Goal: Transaction & Acquisition: Purchase product/service

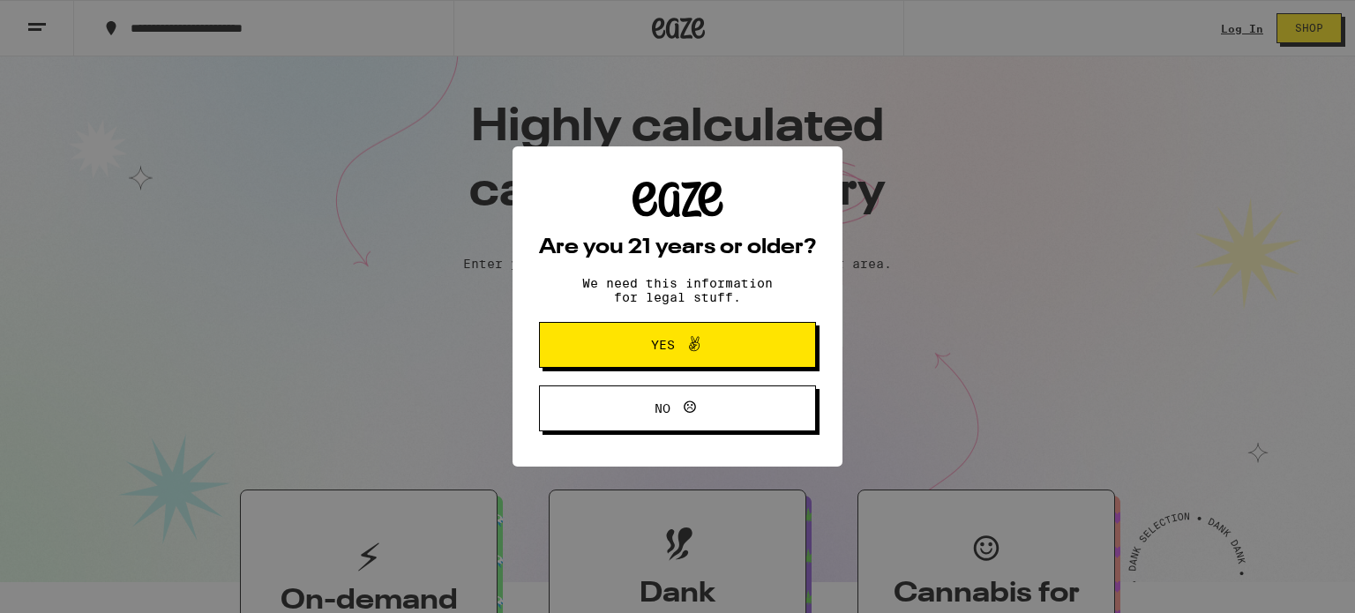
click at [748, 355] on button "Yes" at bounding box center [677, 345] width 277 height 46
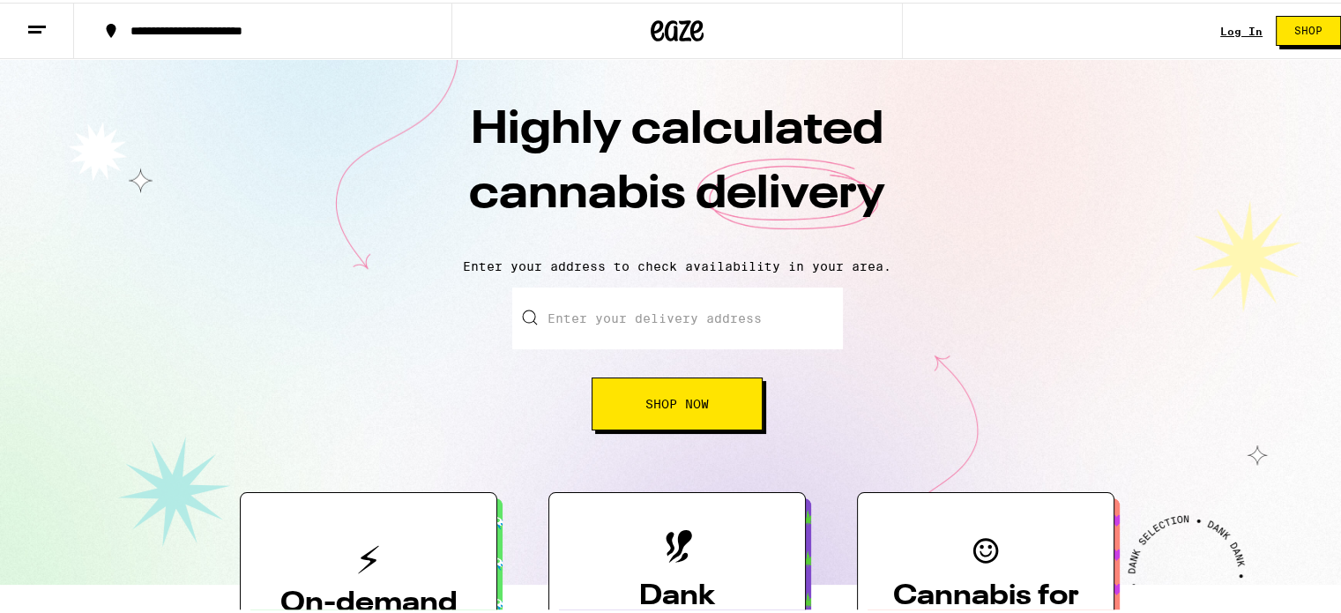
click at [1224, 20] on div "Log In Shop" at bounding box center [1287, 28] width 134 height 56
click at [1232, 34] on link "Log In" at bounding box center [1241, 28] width 42 height 11
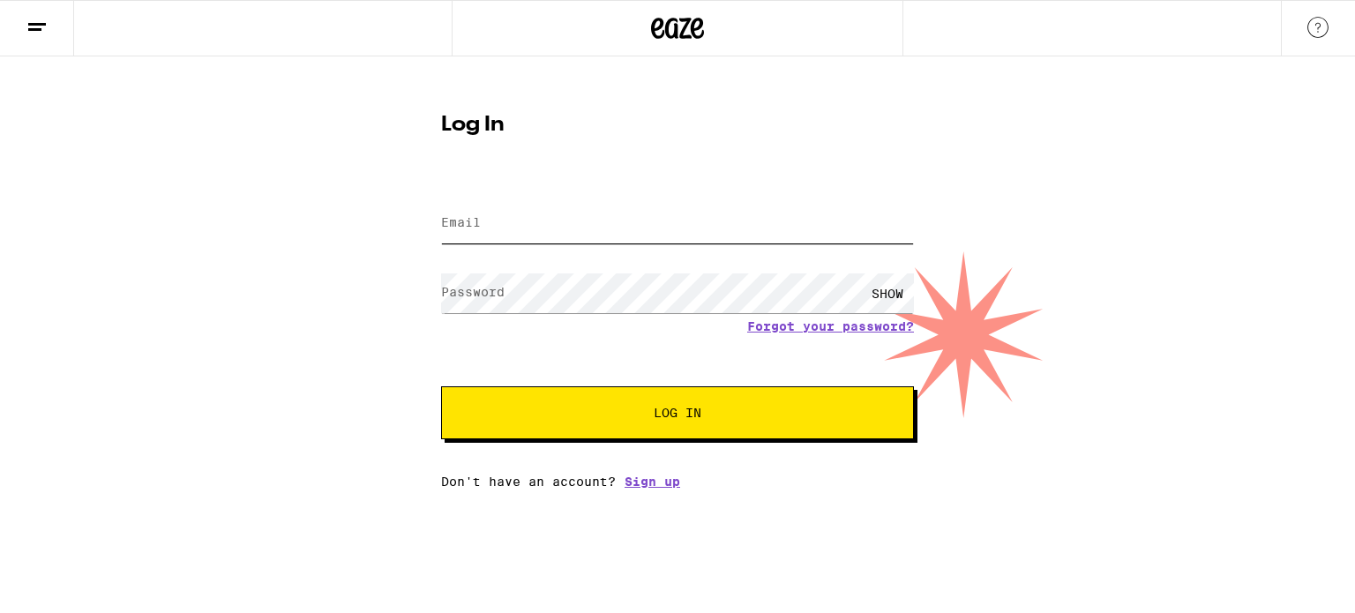
type input "anoopshekar@gmail.com"
click at [635, 435] on button "Log In" at bounding box center [677, 412] width 473 height 53
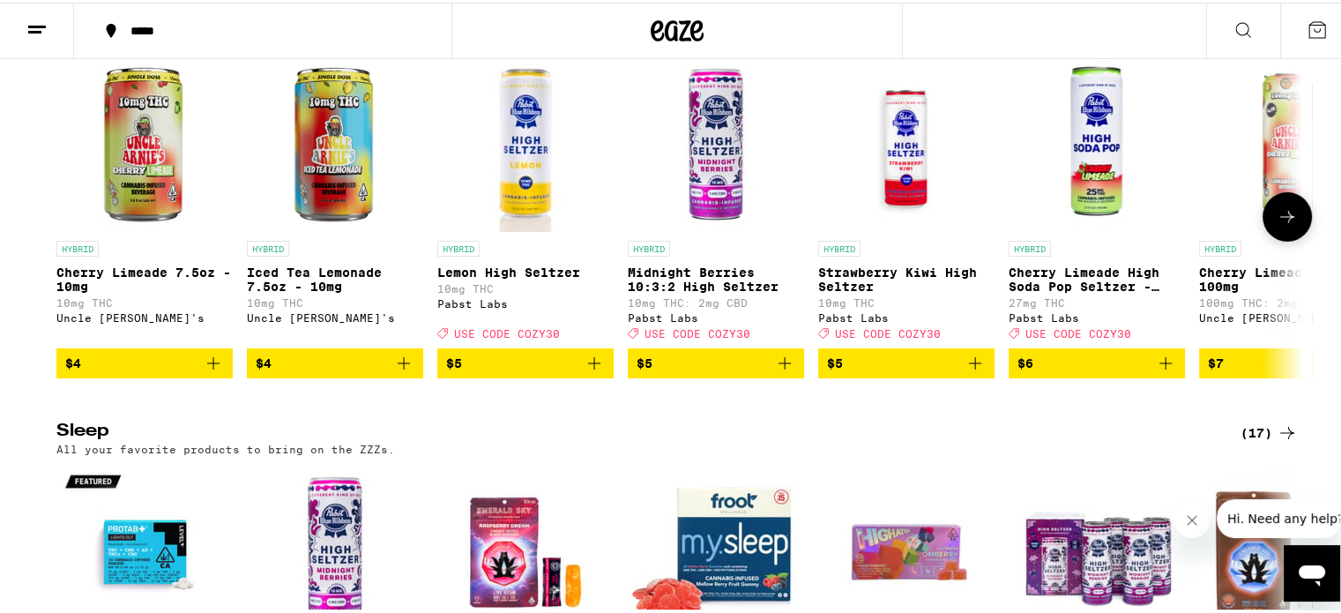
scroll to position [5820, 0]
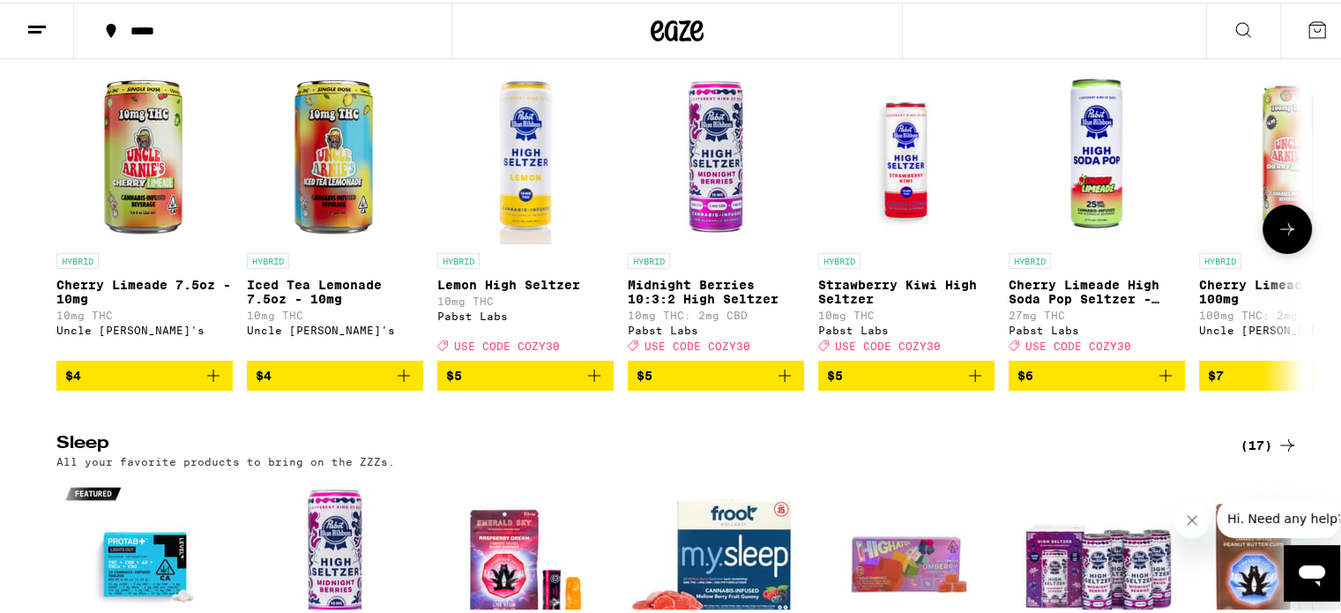
click at [1277, 237] on icon at bounding box center [1287, 226] width 21 height 21
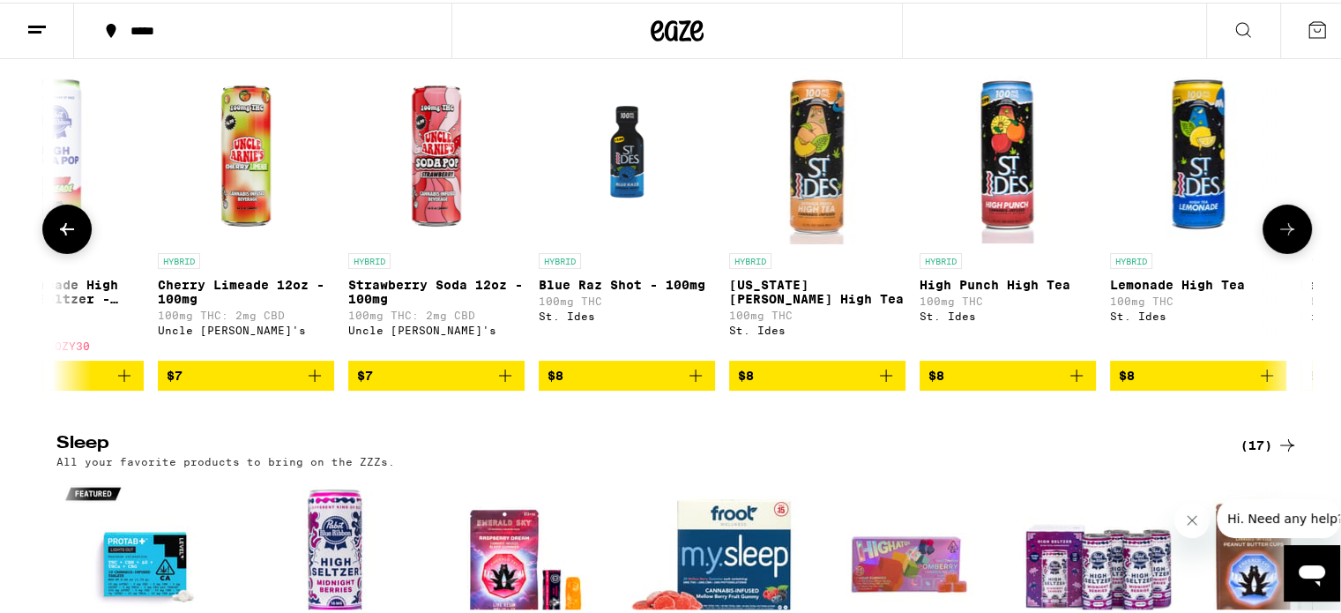
scroll to position [0, 1049]
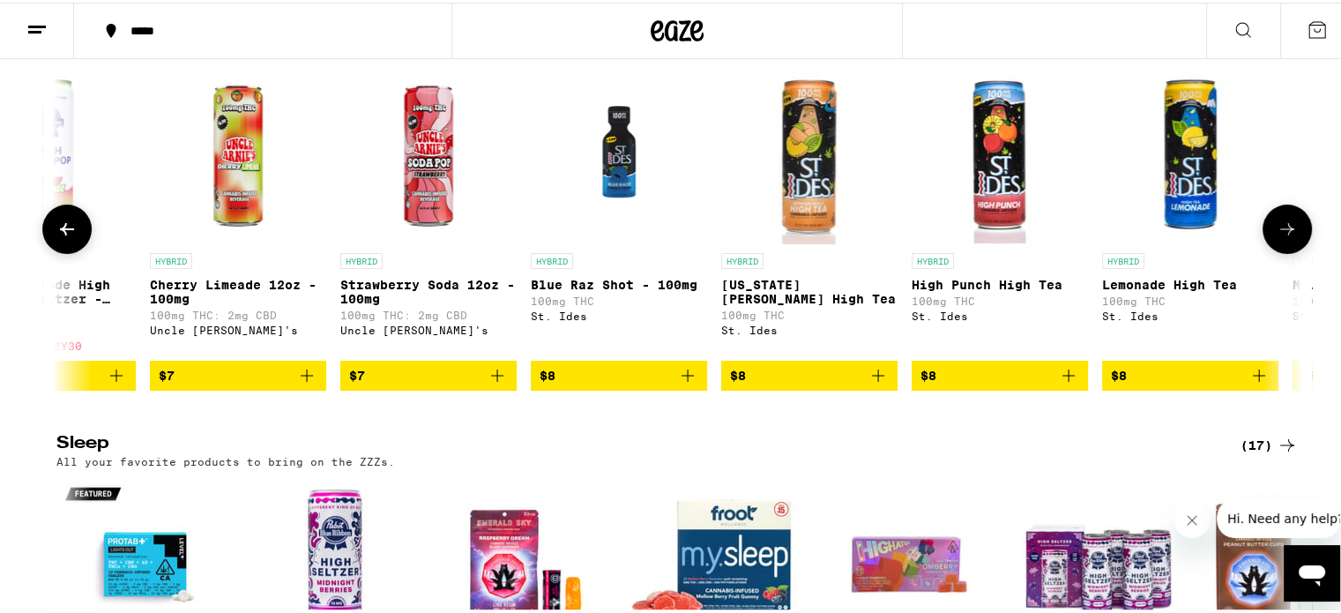
click at [71, 251] on button at bounding box center [66, 226] width 49 height 49
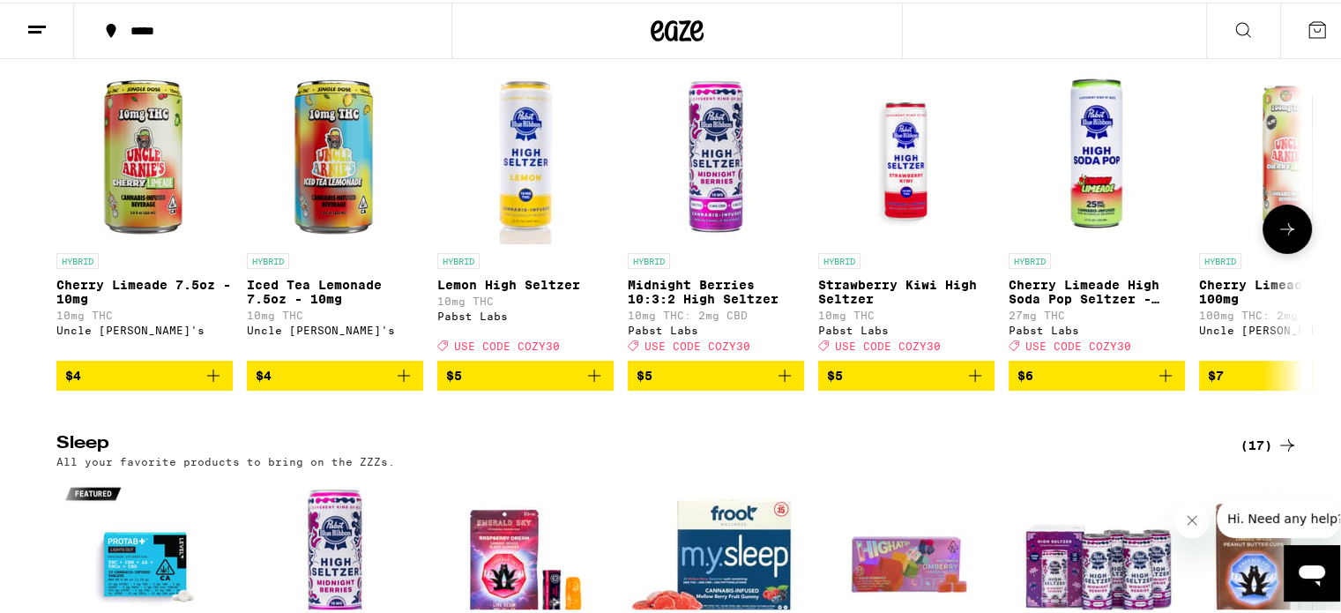
scroll to position [0, 0]
click at [1281, 237] on icon at bounding box center [1287, 226] width 21 height 21
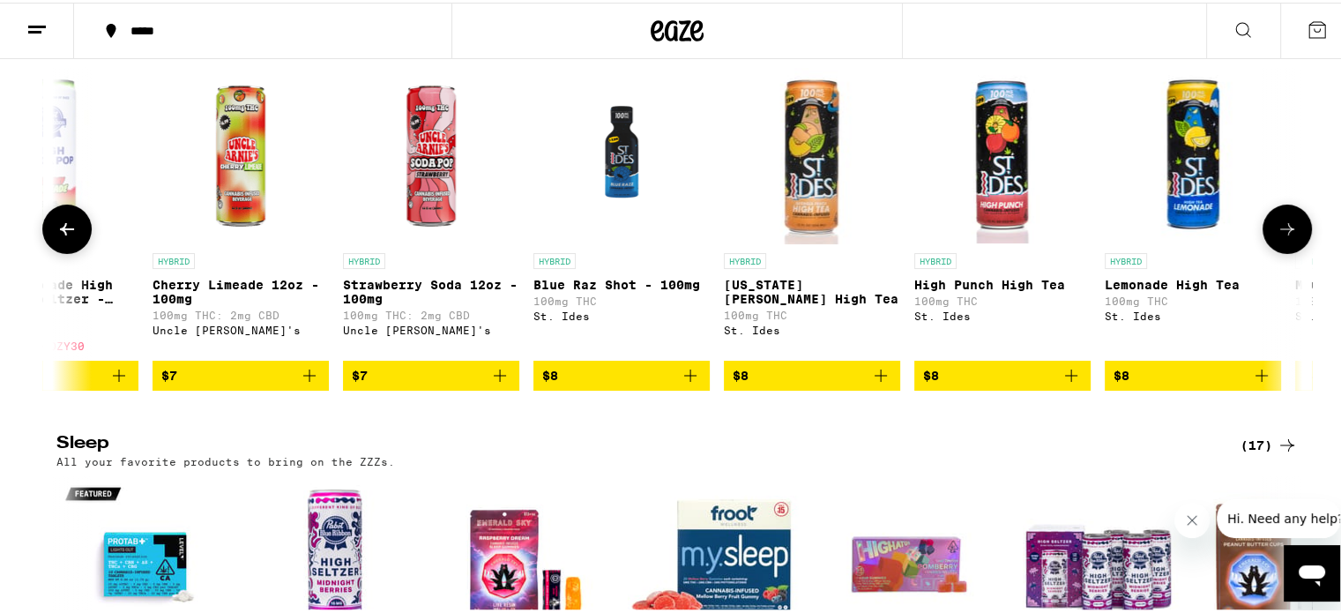
click at [1281, 237] on icon at bounding box center [1287, 226] width 21 height 21
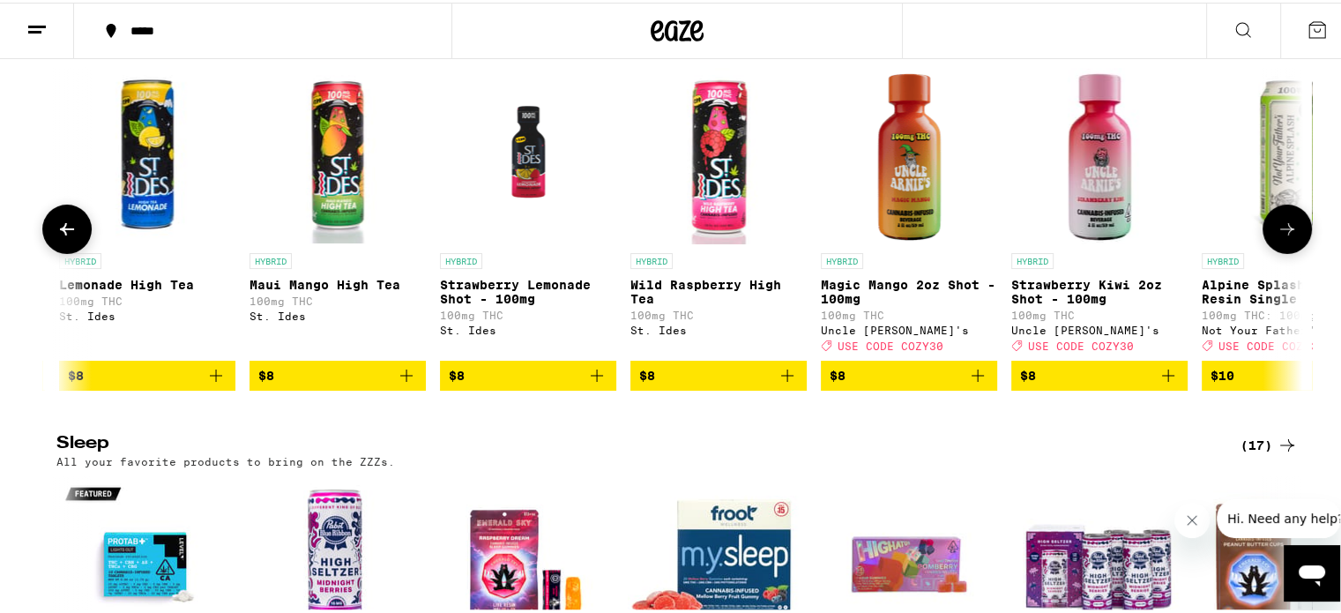
click at [1281, 237] on icon at bounding box center [1287, 226] width 21 height 21
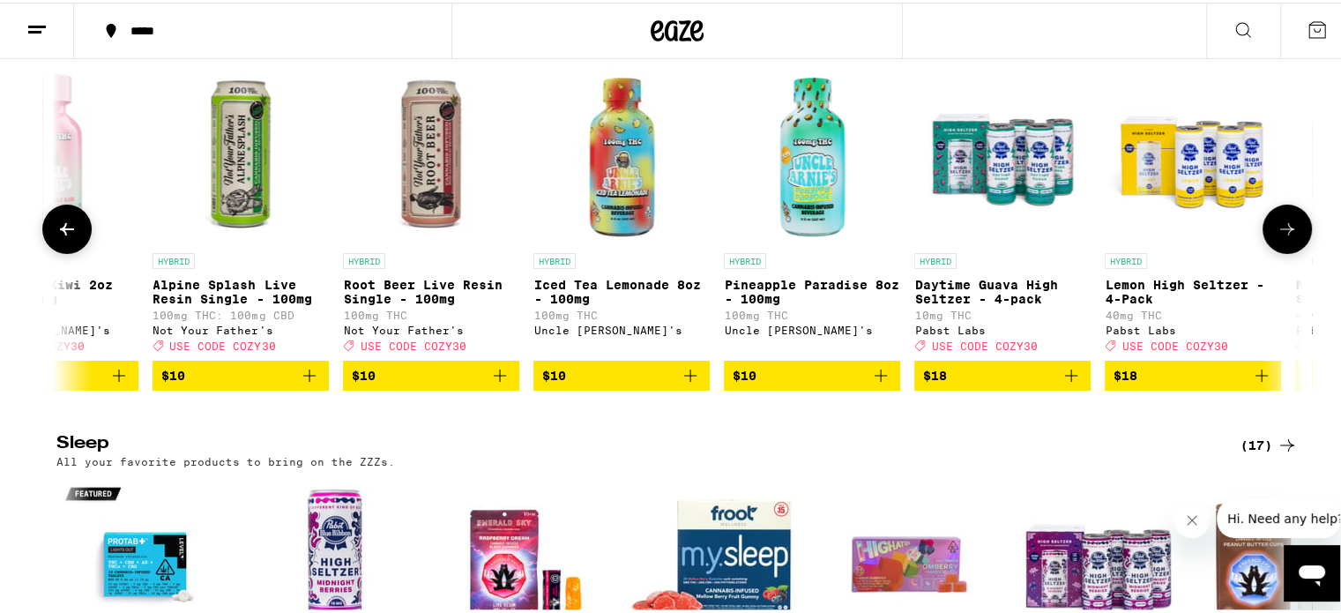
click at [1281, 237] on icon at bounding box center [1287, 226] width 21 height 21
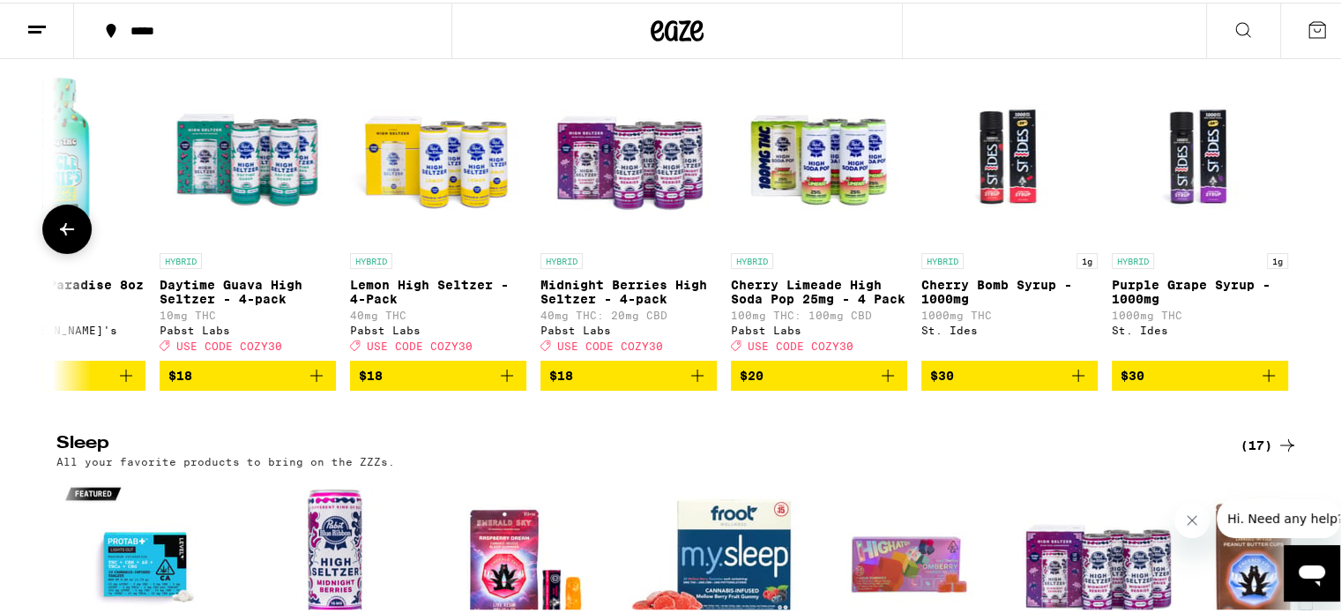
scroll to position [0, 3901]
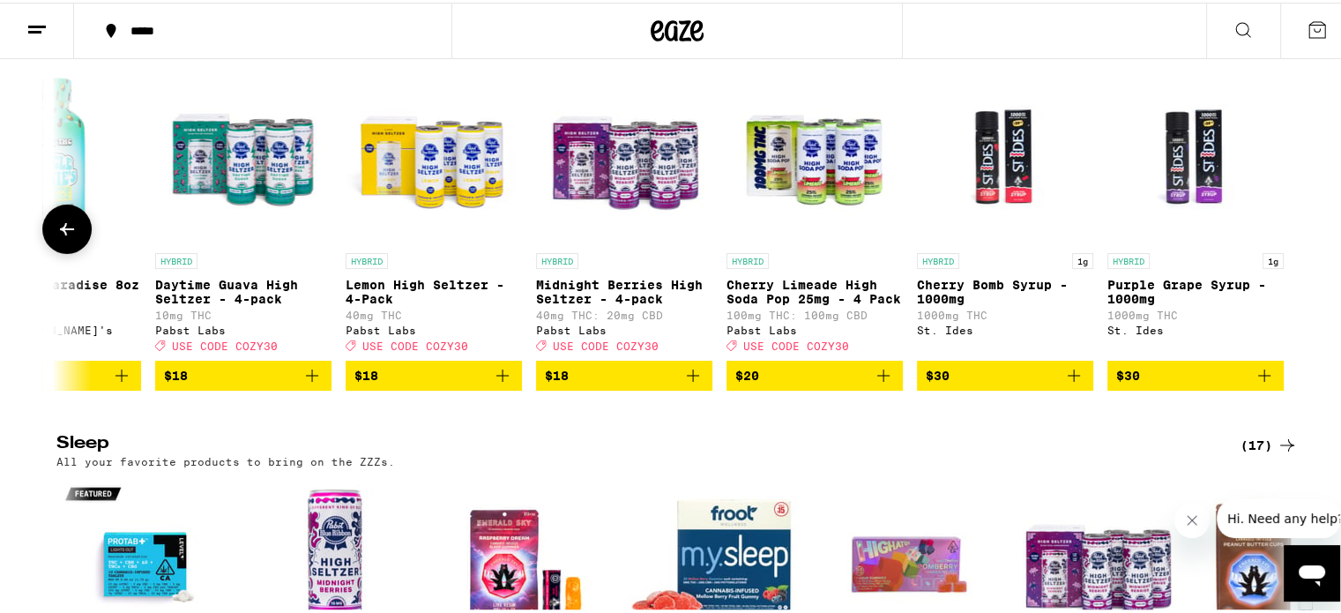
click at [1281, 251] on div at bounding box center [1287, 226] width 49 height 49
click at [1241, 45] on div "(27)" at bounding box center [1269, 34] width 57 height 21
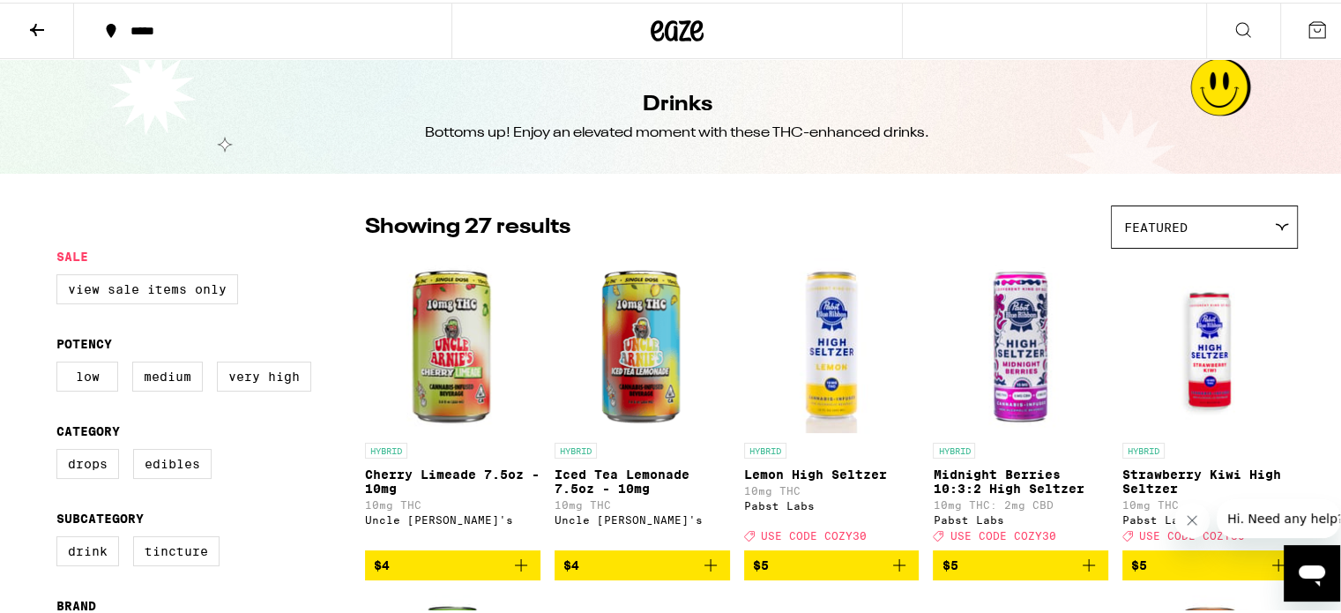
click at [1158, 220] on span "Featured" at bounding box center [1155, 225] width 63 height 14
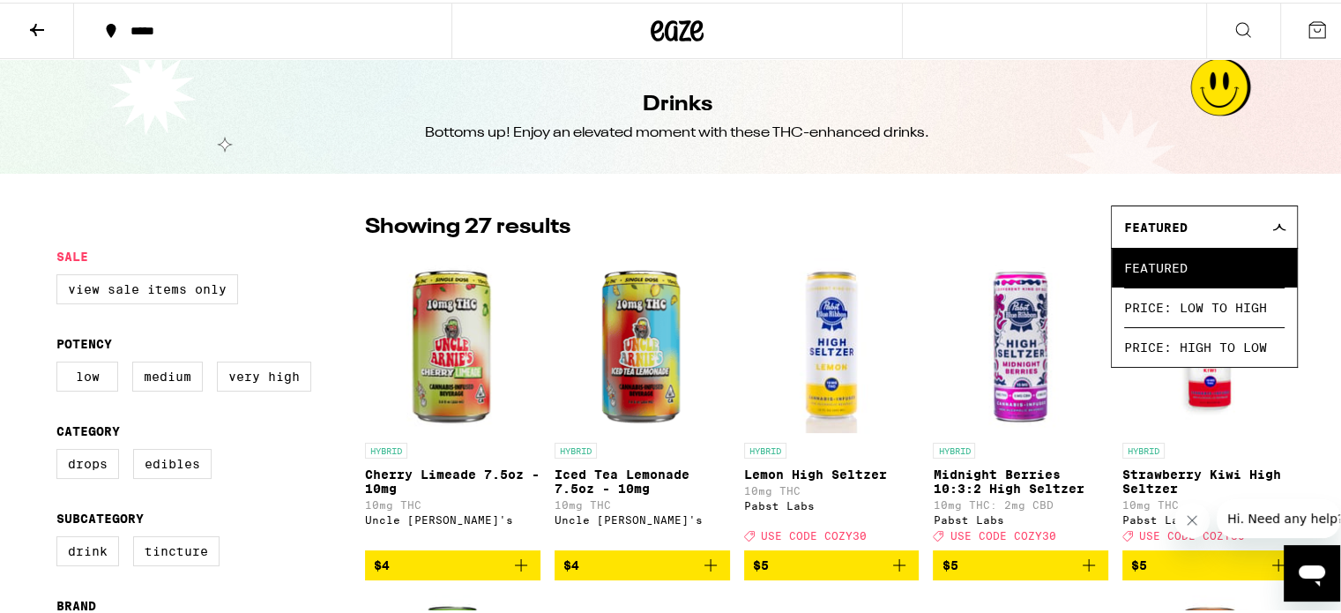
click at [1158, 220] on span "Featured" at bounding box center [1155, 225] width 63 height 14
